Goal: Navigation & Orientation: Find specific page/section

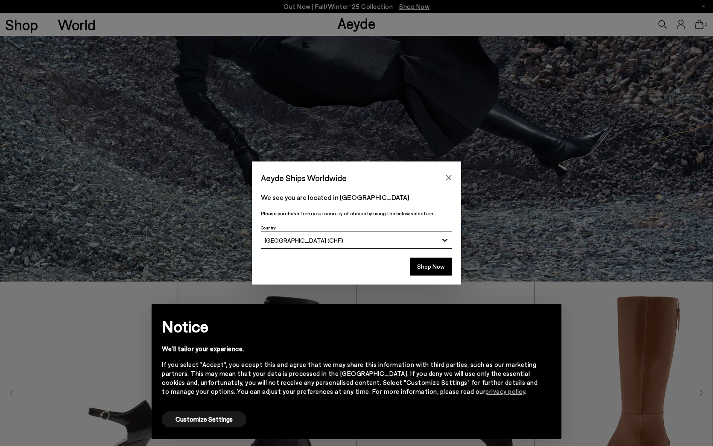
scroll to position [165, 0]
click at [432, 264] on button "Shop Now" at bounding box center [431, 267] width 42 height 18
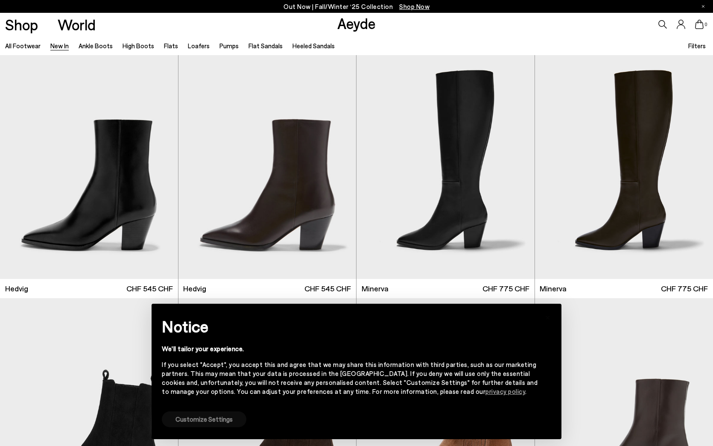
click at [218, 421] on button "Customize Settings" at bounding box center [204, 419] width 85 height 16
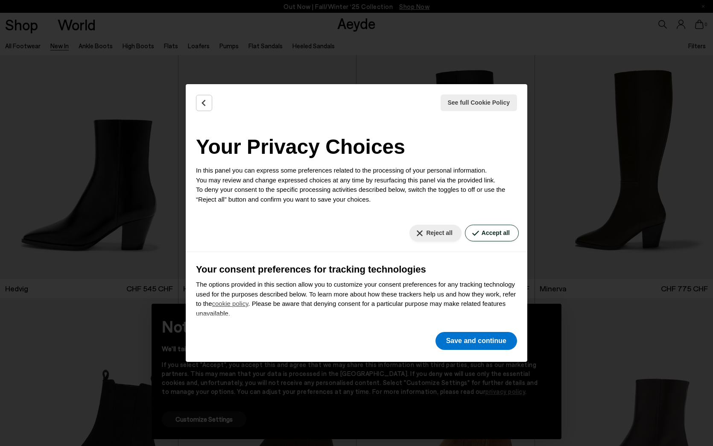
click at [498, 230] on button "Accept all" at bounding box center [492, 233] width 54 height 17
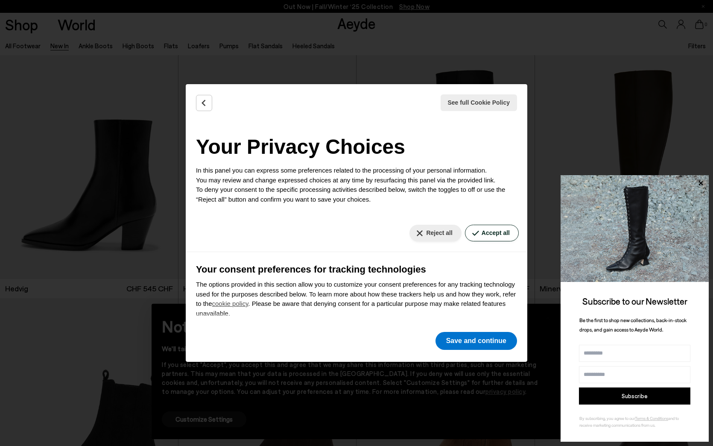
click at [496, 234] on button "Accept all" at bounding box center [492, 233] width 54 height 17
click at [492, 344] on button "Save and continue" at bounding box center [477, 341] width 82 height 18
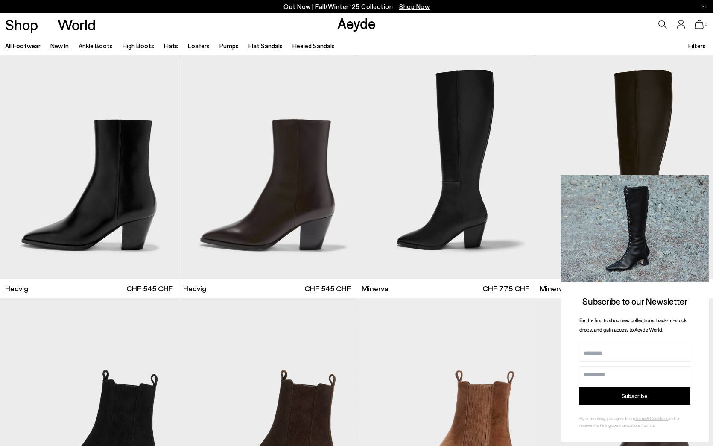
click at [702, 182] on icon at bounding box center [700, 183] width 11 height 11
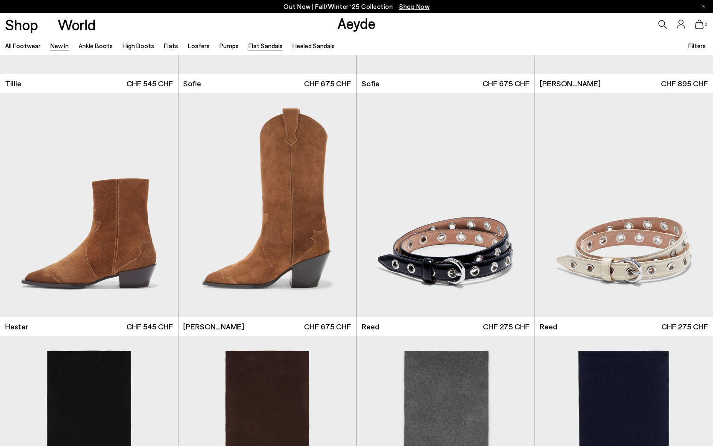
scroll to position [5788, 0]
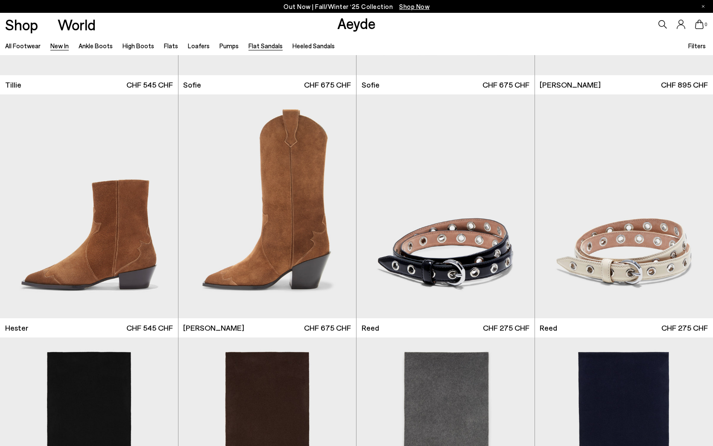
click at [250, 46] on link "Flat Sandals" at bounding box center [266, 46] width 34 height 8
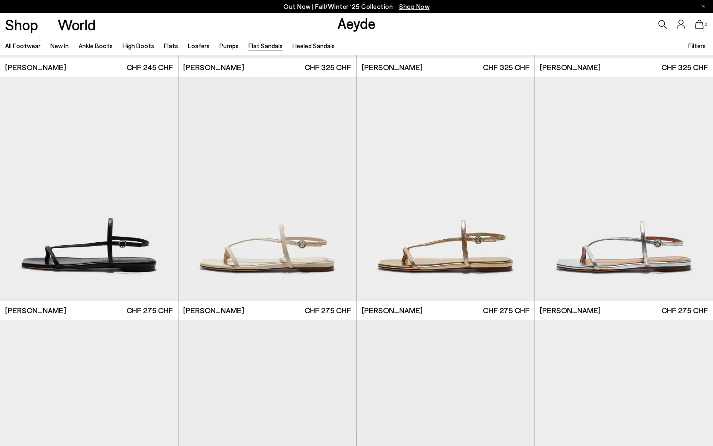
scroll to position [931, 0]
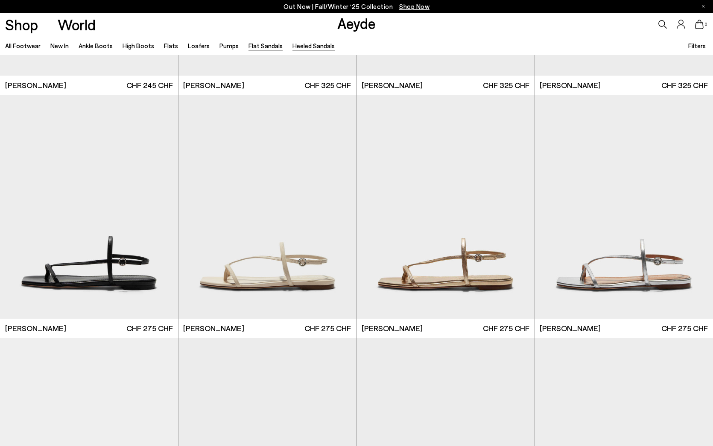
click at [304, 48] on link "Heeled Sandals" at bounding box center [314, 46] width 42 height 8
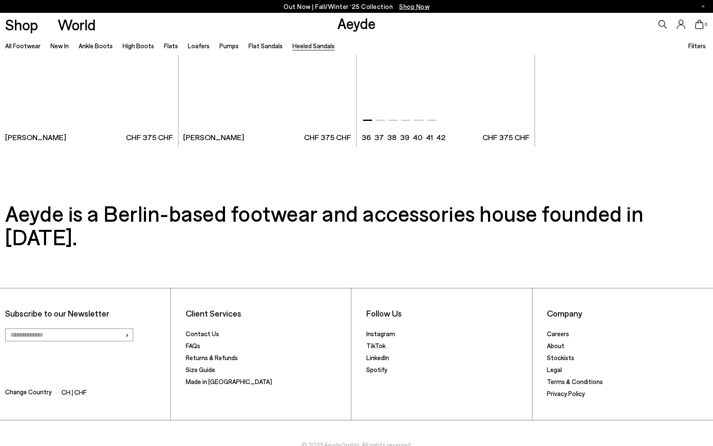
scroll to position [2336, 0]
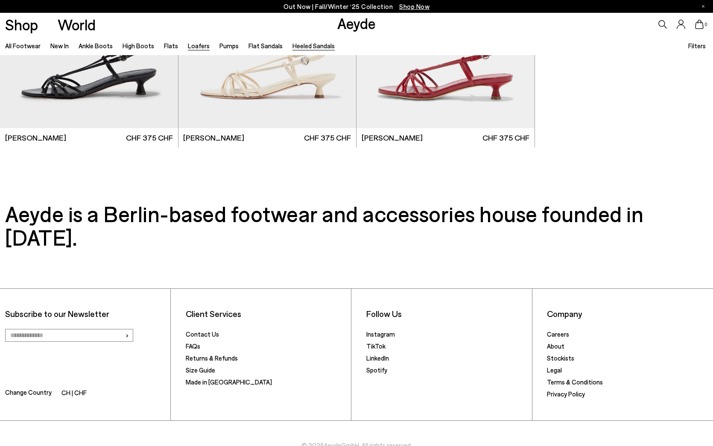
click at [191, 47] on link "Loafers" at bounding box center [199, 46] width 22 height 8
